Goal: Check status: Check status

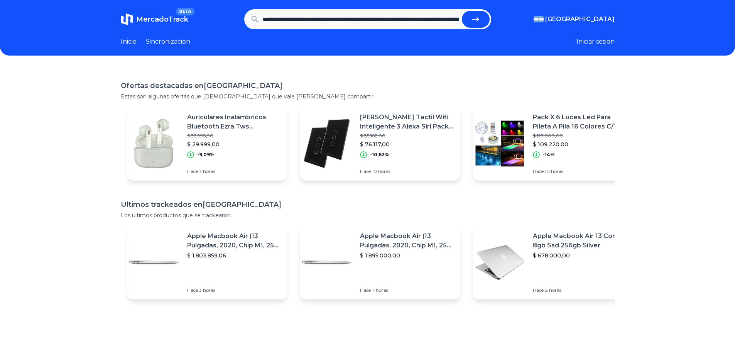
scroll to position [0, 370]
click at [472, 20] on button "submit" at bounding box center [476, 19] width 28 height 17
type input "**********"
